Goal: Task Accomplishment & Management: Use online tool/utility

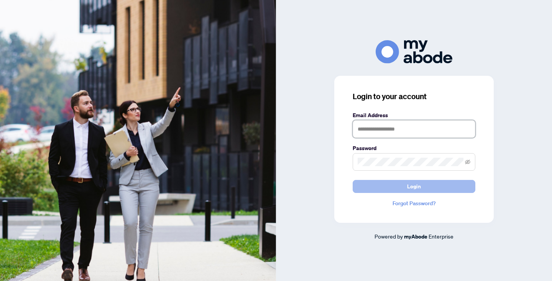
type input "**********"
click at [414, 187] on span "Login" at bounding box center [414, 186] width 14 height 12
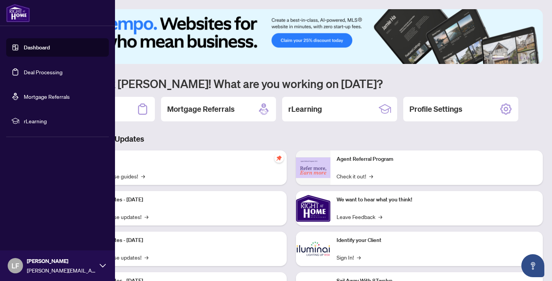
click at [24, 69] on link "Deal Processing" at bounding box center [43, 72] width 39 height 7
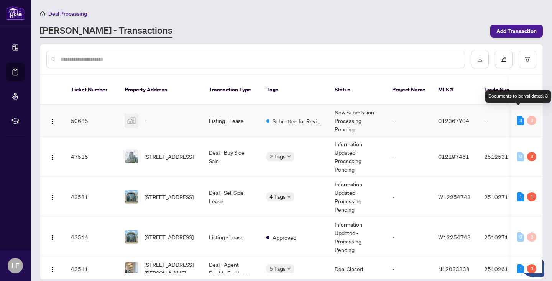
click at [518, 116] on div "3" at bounding box center [520, 120] width 7 height 9
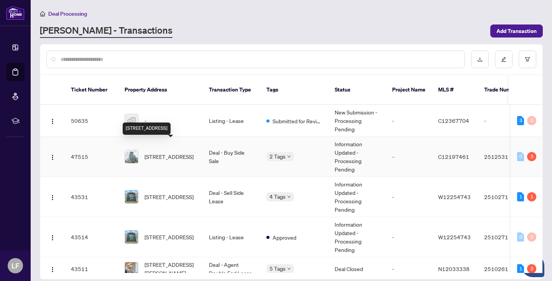
click at [183, 152] on span "[STREET_ADDRESS]" at bounding box center [168, 156] width 49 height 8
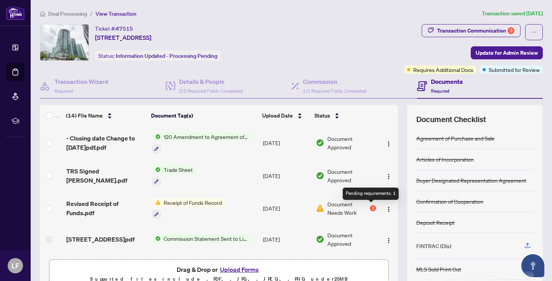
click at [371, 206] on div "1" at bounding box center [373, 208] width 6 height 6
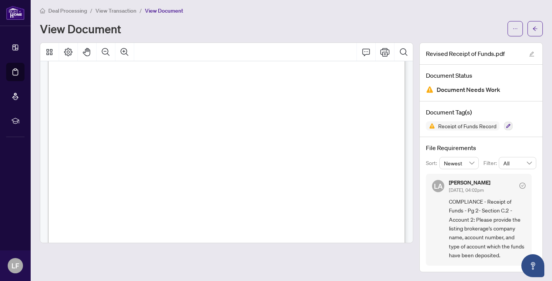
scroll to position [516, 0]
click at [384, 50] on icon "Print" at bounding box center [384, 51] width 9 height 9
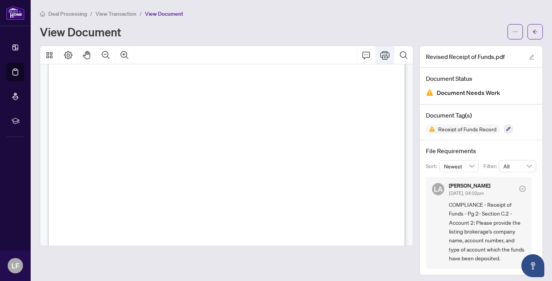
click at [387, 54] on icon "Print" at bounding box center [384, 55] width 9 height 9
